Goal: Contribute content: Contribute content

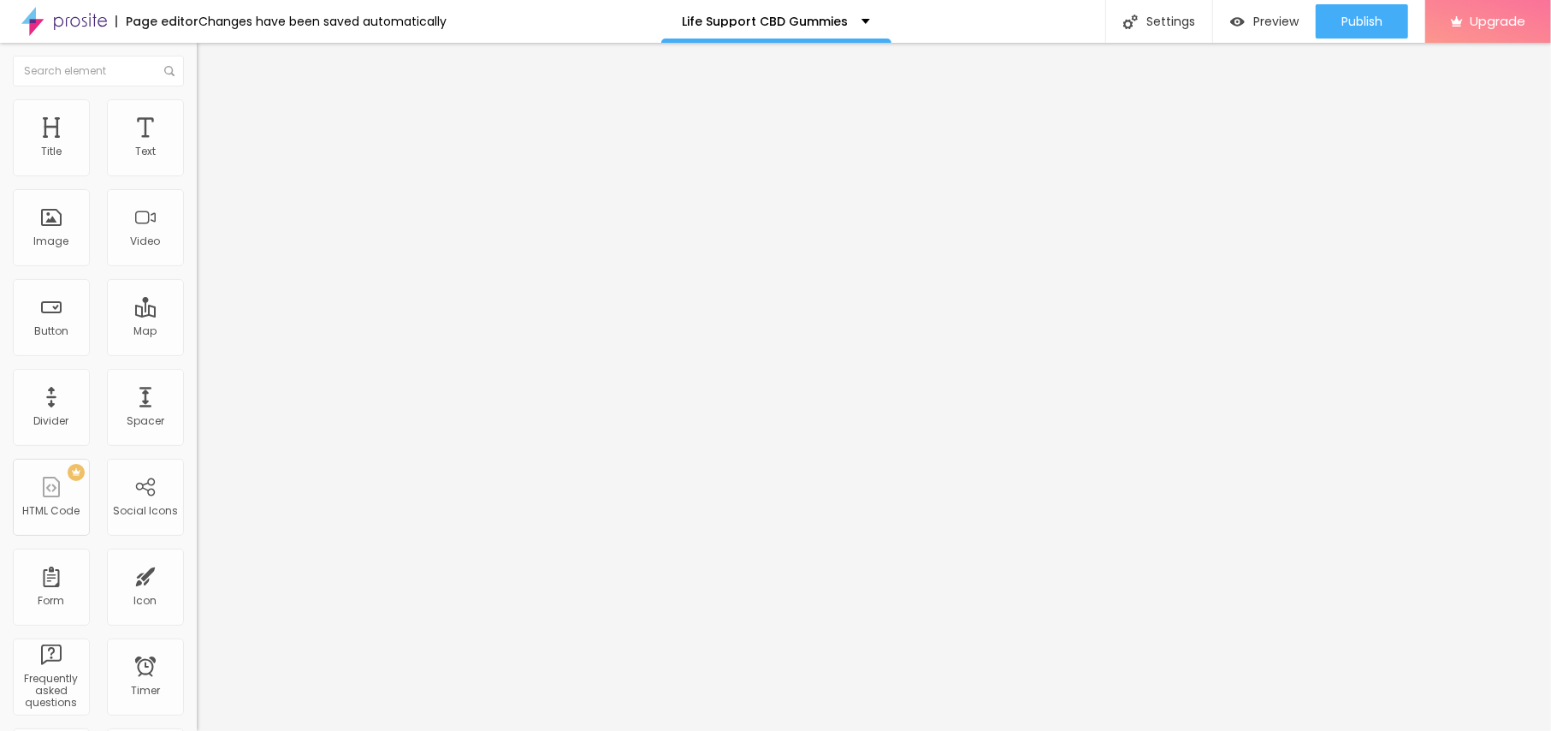
click at [197, 147] on span "Add image" at bounding box center [232, 140] width 70 height 15
click at [197, 103] on li "Style" at bounding box center [295, 107] width 197 height 17
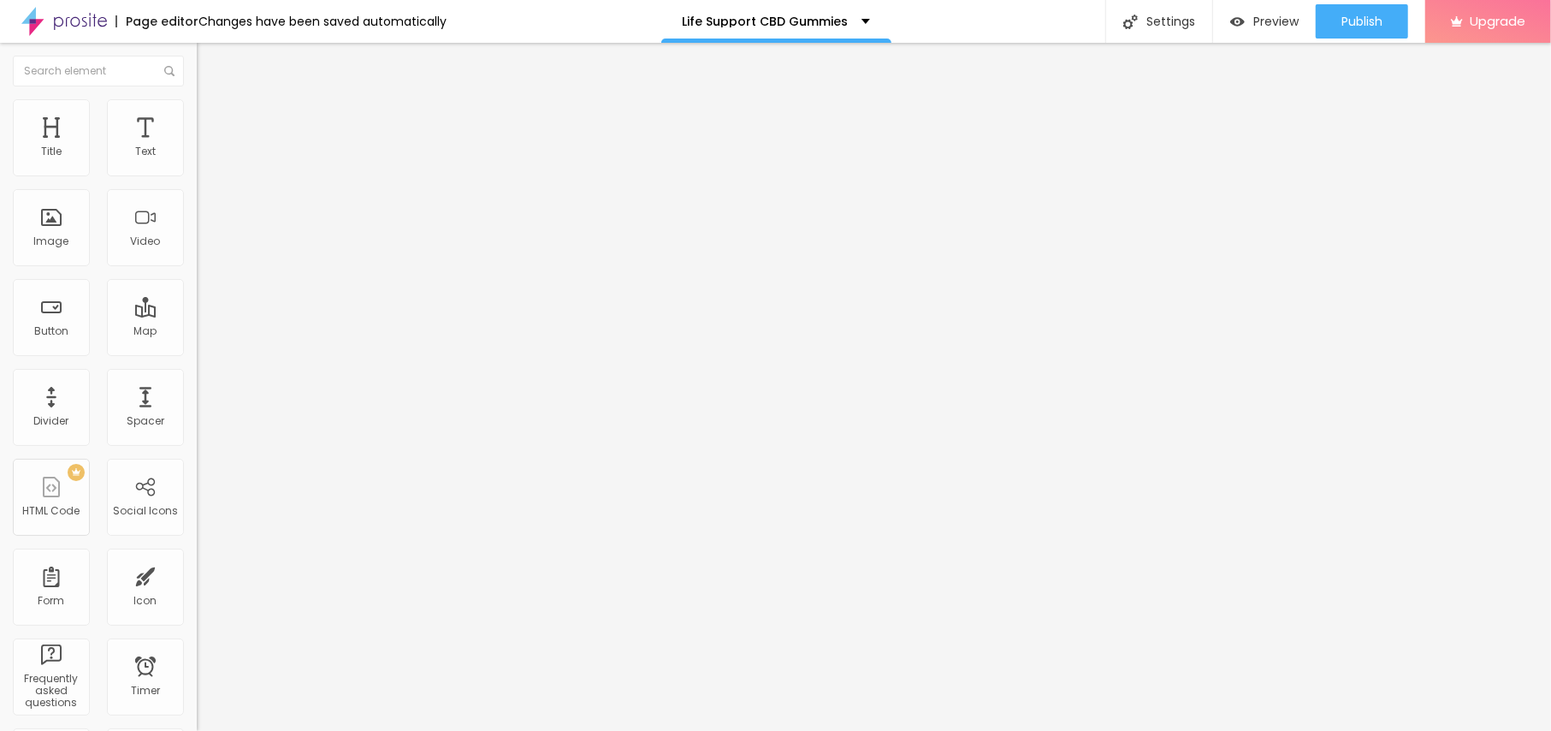
type input "95"
type input "90"
type input "85"
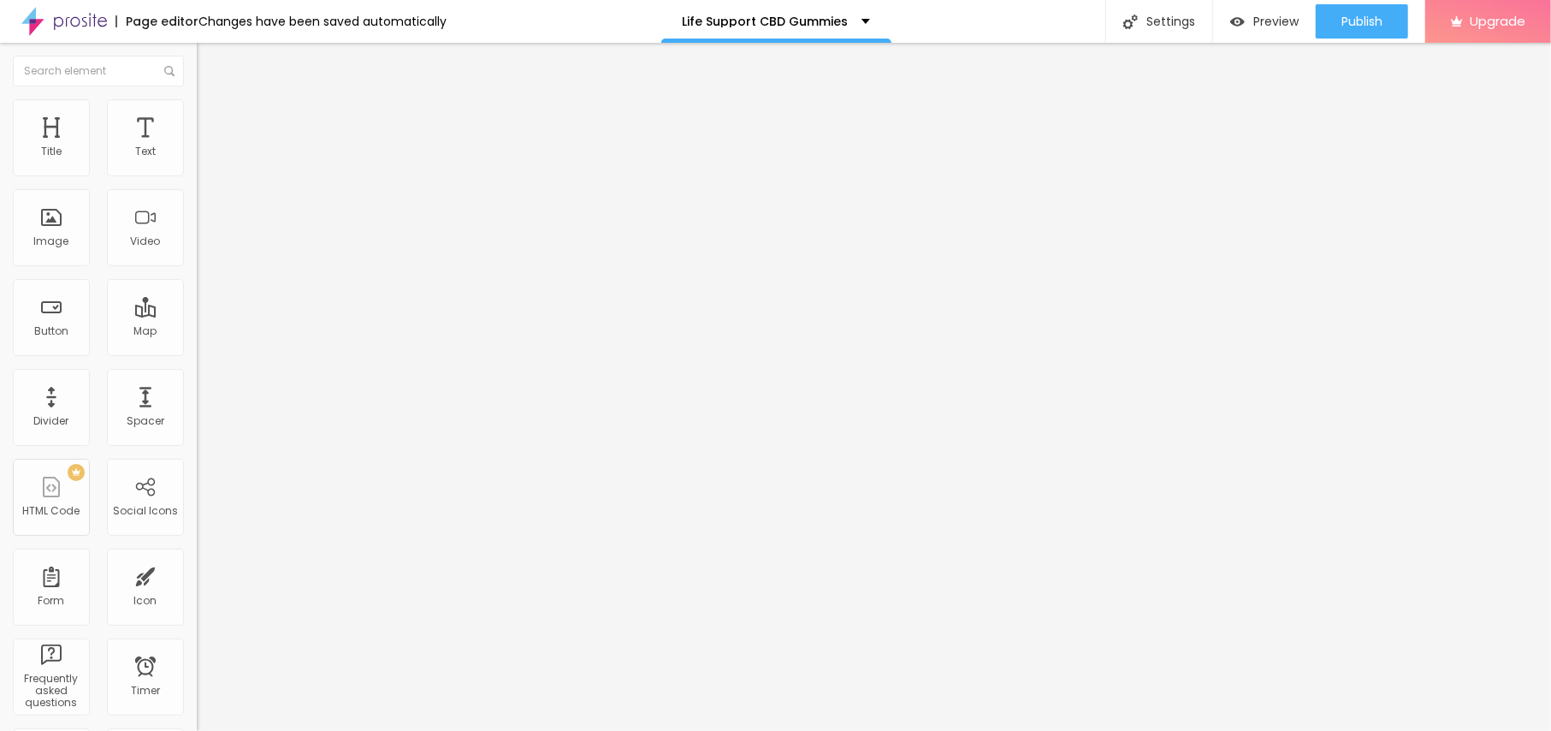
type input "85"
type input "80"
type input "75"
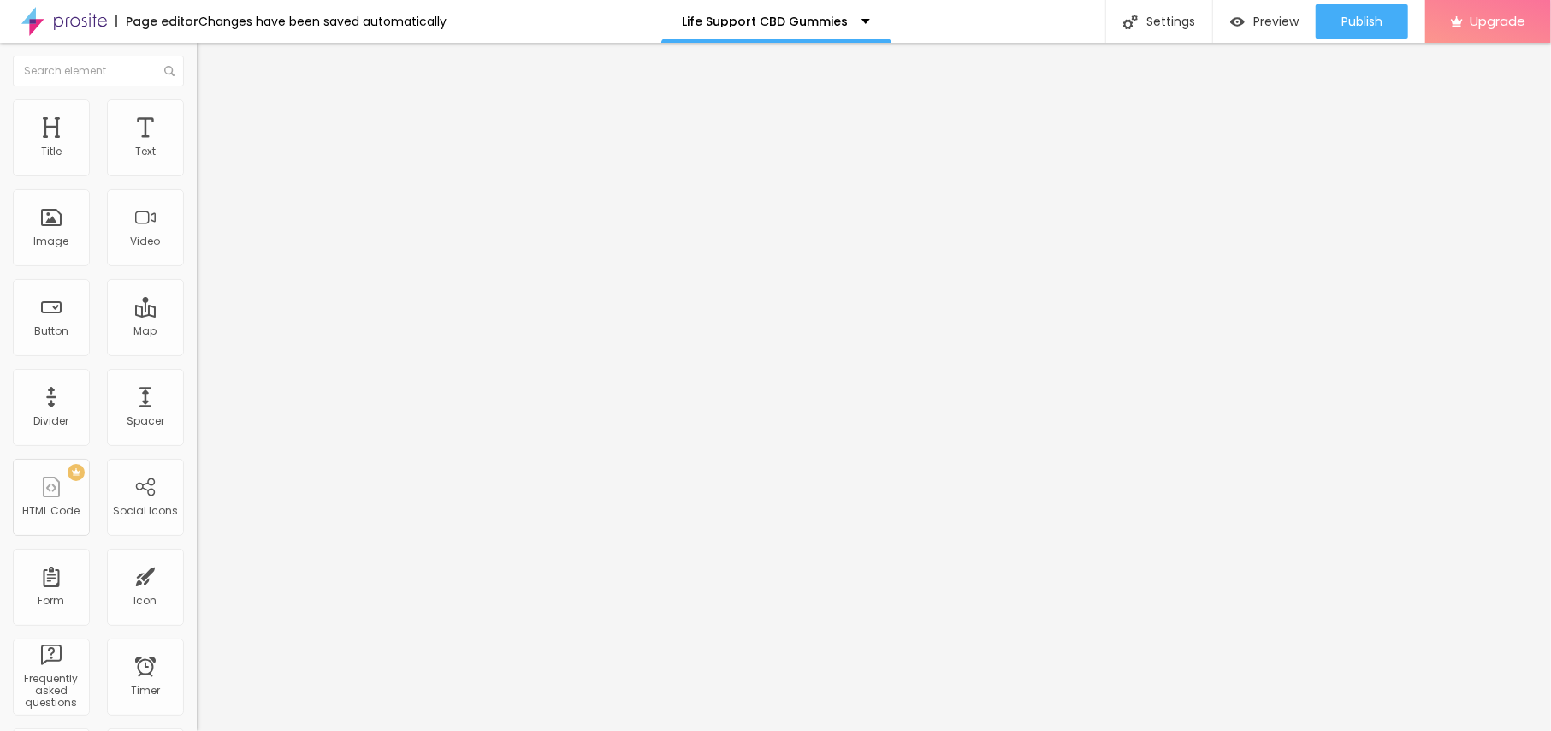
type input "70"
type input "65"
type input "60"
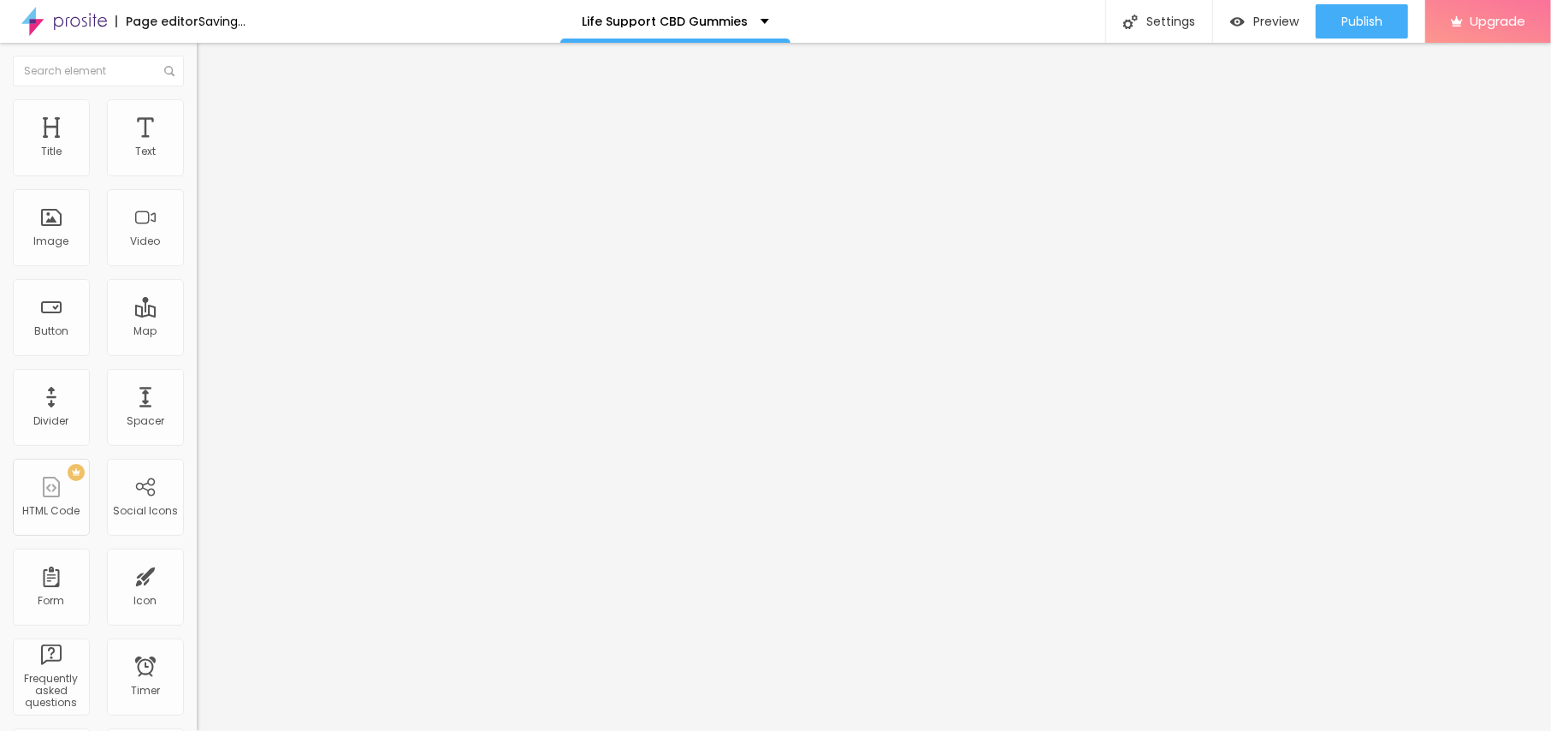
type input "60"
type input "55"
type input "50"
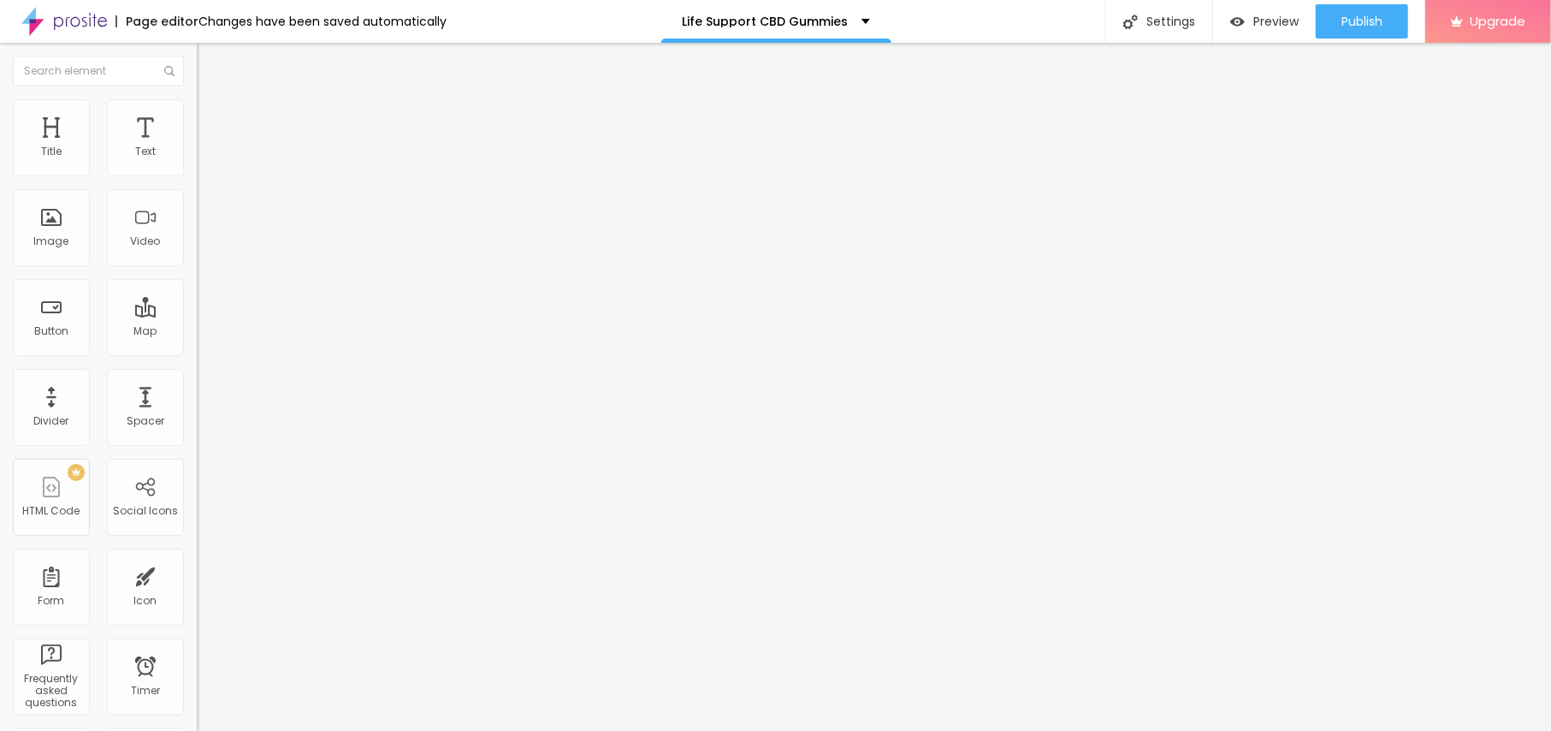
type input "45"
type input "40"
drag, startPoint x: 180, startPoint y: 183, endPoint x: 72, endPoint y: 175, distance: 108.2
type input "40"
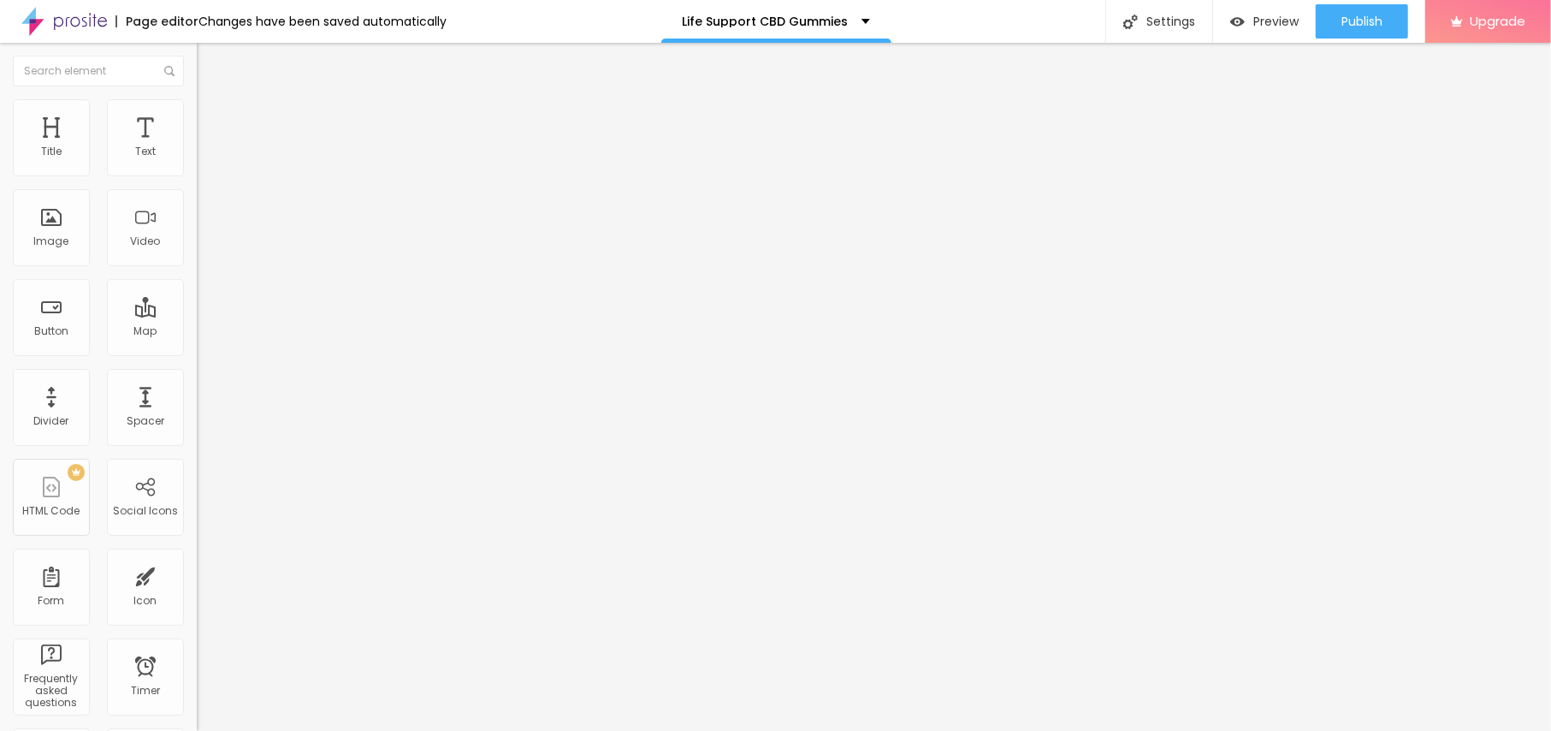
click at [197, 175] on input "range" at bounding box center [252, 169] width 110 height 14
click at [212, 101] on span "Content" at bounding box center [233, 93] width 42 height 15
click at [197, 173] on input "text" at bounding box center [299, 164] width 205 height 17
paste input "Life Support CBD Gummies"
type input "Life Support CBD Gummies"
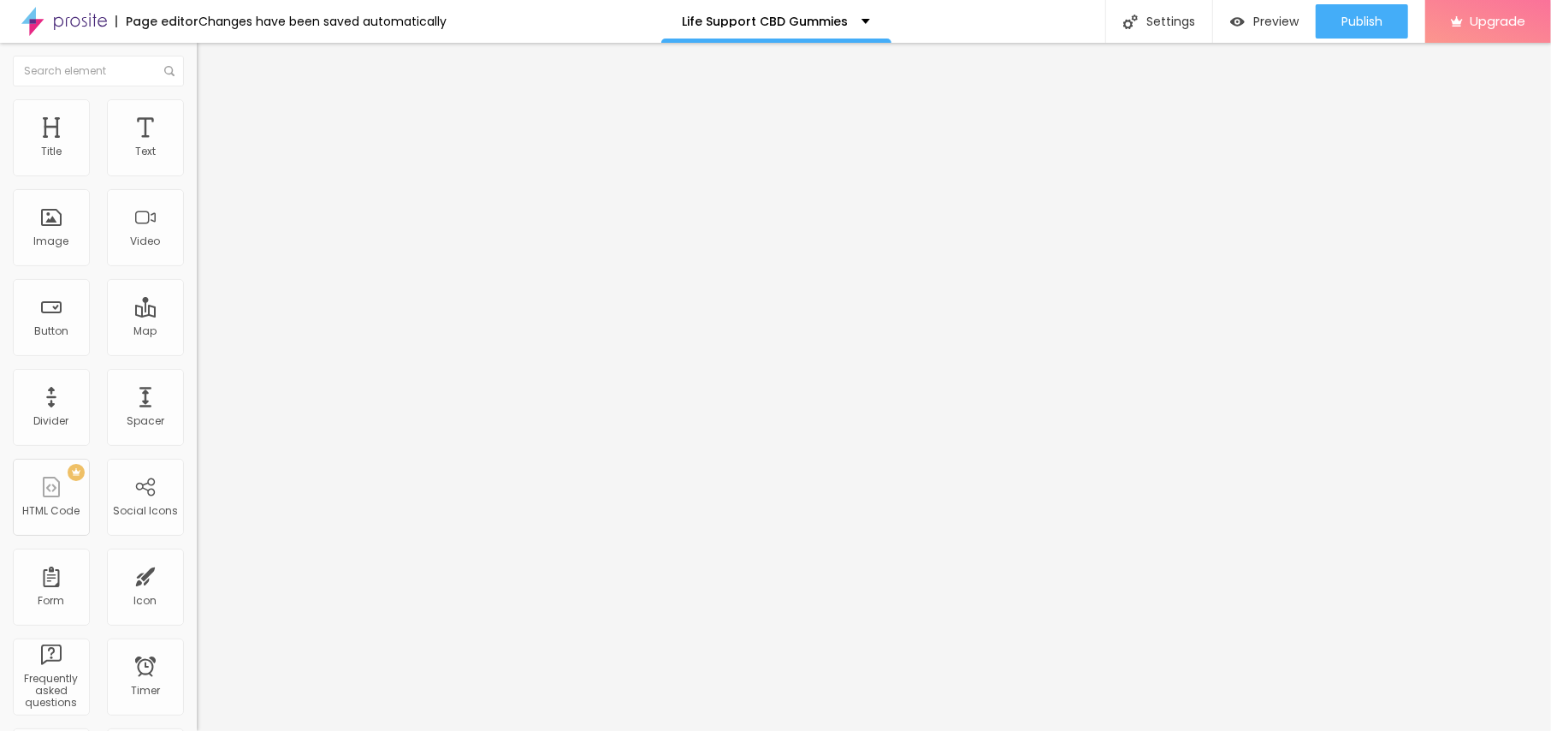
drag, startPoint x: 63, startPoint y: 466, endPoint x: 0, endPoint y: 459, distance: 63.8
click at [197, 391] on div "Change image Image description (Alt) Life Support CBD Gummies Align Aspect Rati…" at bounding box center [295, 262] width 197 height 258
paste input "[URL][DOMAIN_NAME]"
type input "[URL][DOMAIN_NAME]"
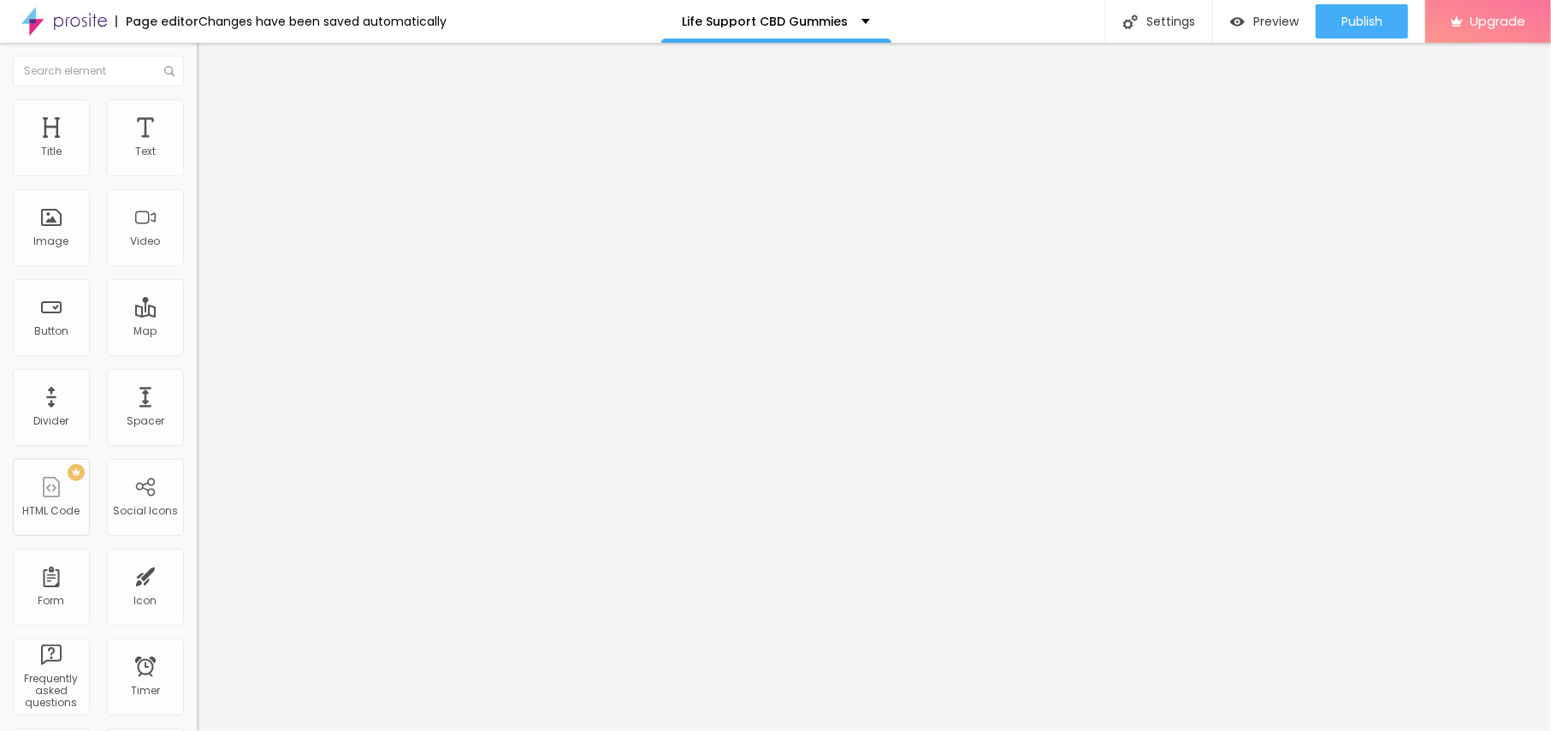
scroll to position [0, 0]
drag, startPoint x: 108, startPoint y: 196, endPoint x: 0, endPoint y: 165, distance: 112.1
click at [197, 165] on div "Text Click me Align Size Default Small Default Big Link URL https:// Open in ne…" at bounding box center [295, 257] width 197 height 249
paste input "😍👇SHOP NOW😍👇"
type input "😍👇SHOP NOW😍👇"
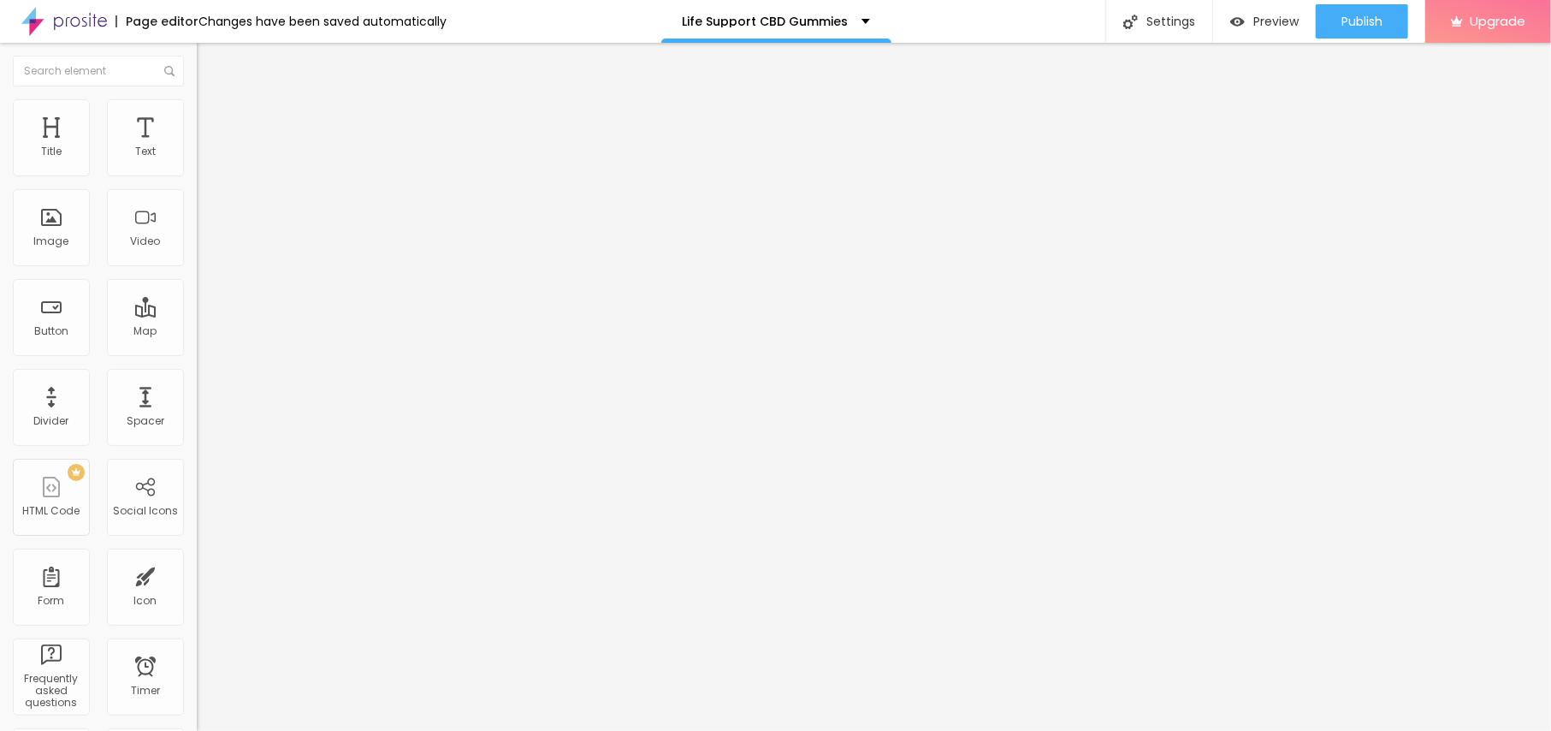
drag, startPoint x: 91, startPoint y: 351, endPoint x: 0, endPoint y: 356, distance: 90.8
click at [197, 356] on div "Text 😍👇SHOP NOW😍👇 Align Size Default Small Default Big Link URL Open in new tab" at bounding box center [295, 257] width 197 height 249
paste input "[URL][DOMAIN_NAME]"
type input "[URL][DOMAIN_NAME]"
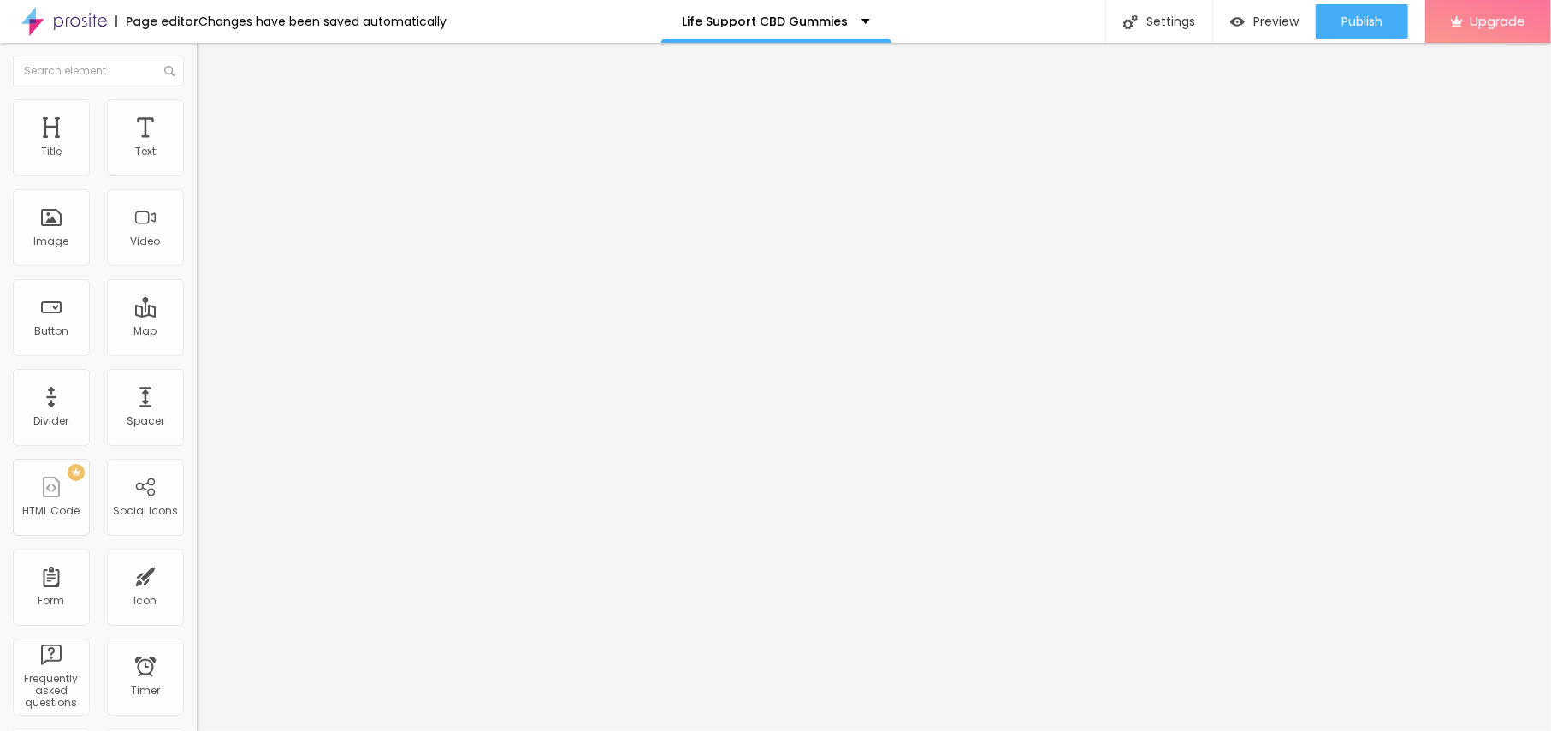
scroll to position [1, 0]
